Goal: Task Accomplishment & Management: Manage account settings

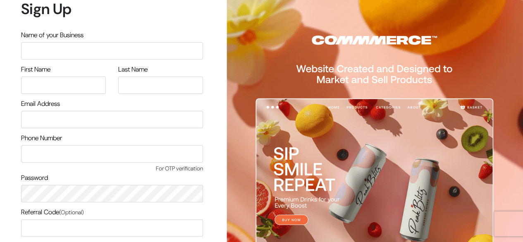
scroll to position [70, 0]
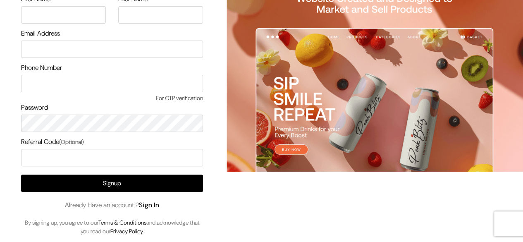
click at [155, 200] on link "Sign In" at bounding box center [149, 204] width 21 height 9
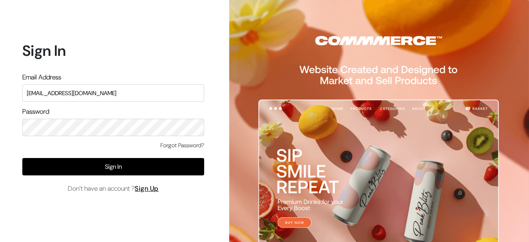
type input "[EMAIL_ADDRESS][DOMAIN_NAME]"
click at [171, 143] on link "Forgot Password?" at bounding box center [182, 145] width 44 height 9
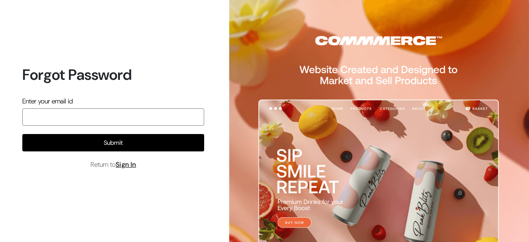
click at [147, 124] on input "email" at bounding box center [113, 116] width 182 height 17
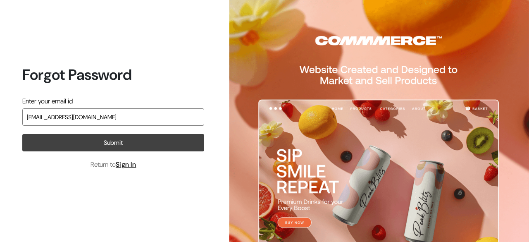
type input "[EMAIL_ADDRESS][DOMAIN_NAME]"
click at [154, 142] on button "Submit" at bounding box center [113, 142] width 182 height 17
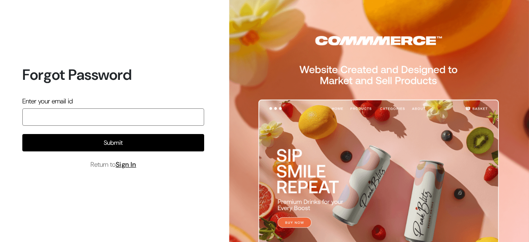
click at [183, 110] on input "email" at bounding box center [113, 116] width 182 height 17
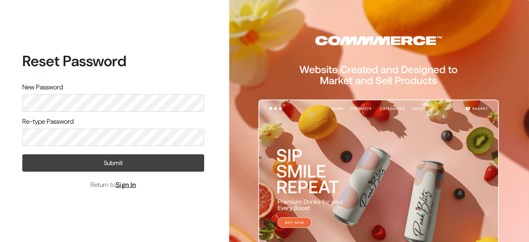
click at [158, 169] on button "Submit" at bounding box center [113, 162] width 182 height 17
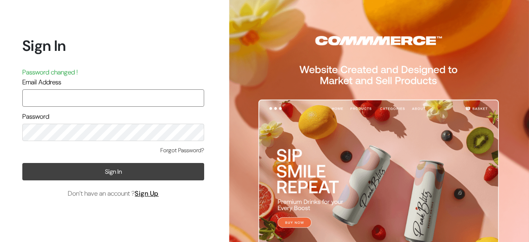
type input "[EMAIL_ADDRESS][DOMAIN_NAME]"
click at [176, 174] on button "Sign In" at bounding box center [113, 171] width 182 height 17
